Goal: Book appointment/travel/reservation

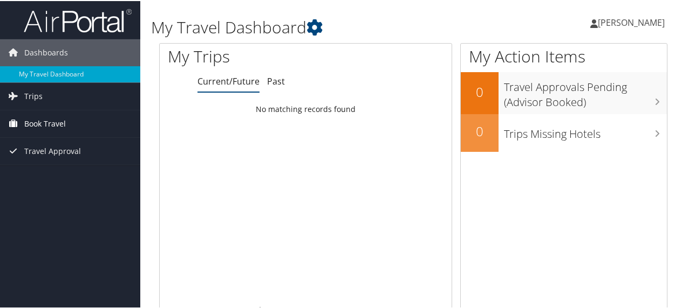
click at [39, 122] on span "Book Travel" at bounding box center [45, 122] width 42 height 27
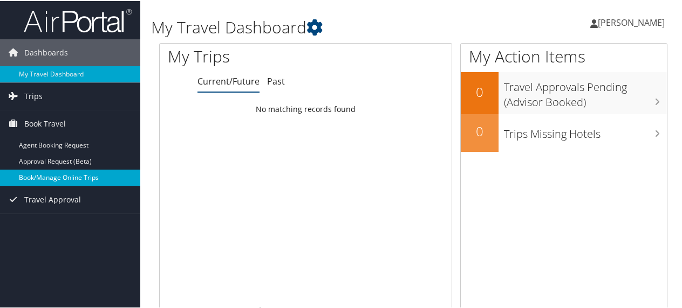
click at [53, 175] on link "Book/Manage Online Trips" at bounding box center [70, 177] width 140 height 16
click at [40, 175] on link "Book/Manage Online Trips" at bounding box center [70, 177] width 140 height 16
click at [50, 174] on link "Book/Manage Online Trips" at bounding box center [70, 177] width 140 height 16
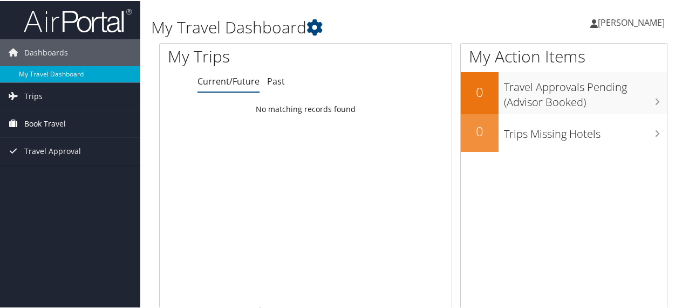
click at [42, 122] on span "Book Travel" at bounding box center [45, 122] width 42 height 27
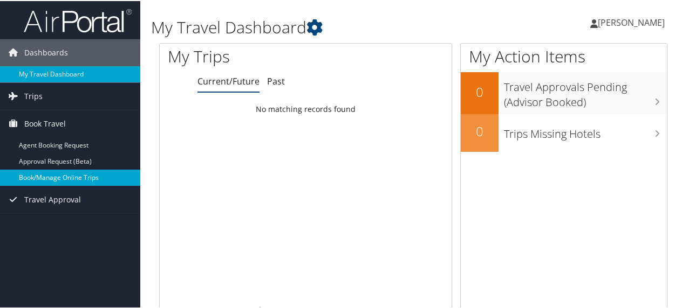
click at [39, 175] on link "Book/Manage Online Trips" at bounding box center [70, 177] width 140 height 16
